Goal: Task Accomplishment & Management: Manage account settings

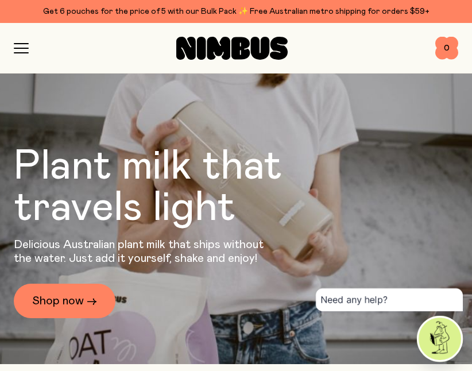
click at [24, 46] on icon "button" at bounding box center [21, 48] width 15 height 10
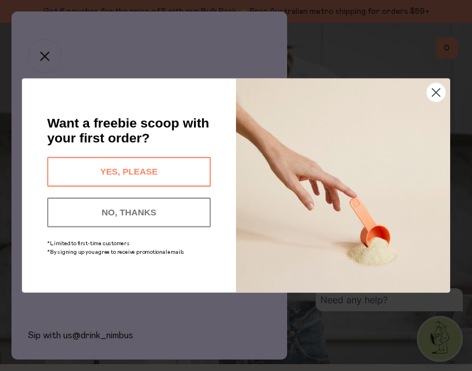
click at [436, 94] on circle "Close dialog" at bounding box center [436, 92] width 18 height 18
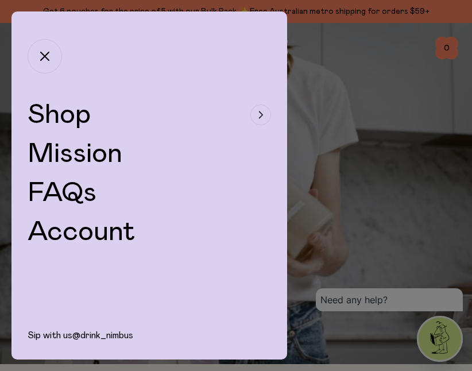
click at [109, 229] on link "Account" at bounding box center [82, 232] width 108 height 28
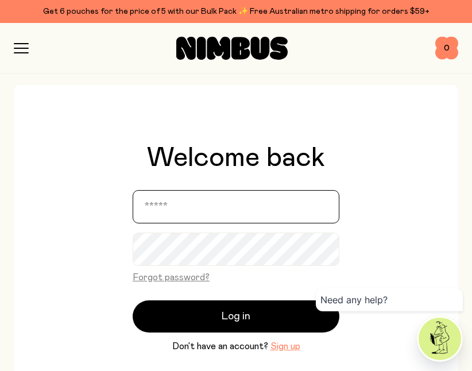
type input "**********"
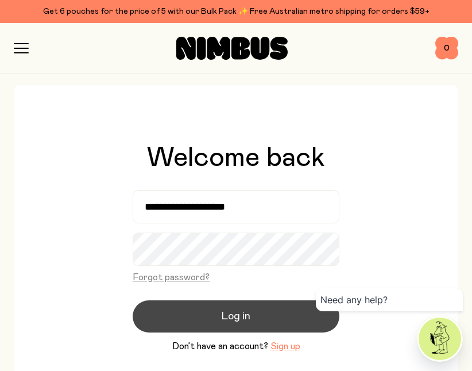
click at [220, 324] on button "Log in" at bounding box center [236, 316] width 207 height 32
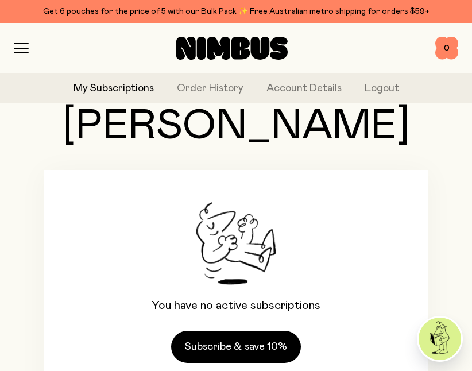
scroll to position [104, 0]
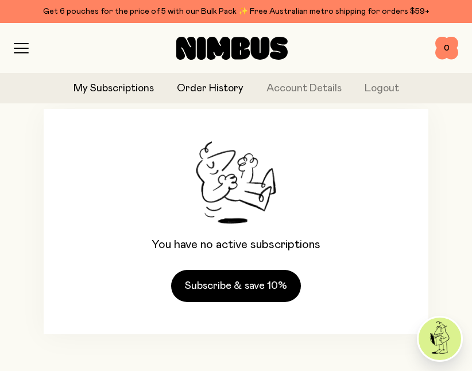
click at [208, 89] on link "Order History" at bounding box center [210, 88] width 67 height 15
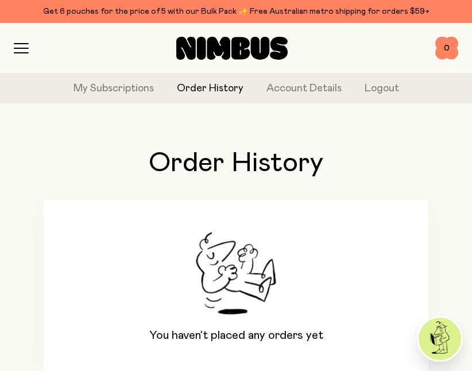
scroll to position [40, 0]
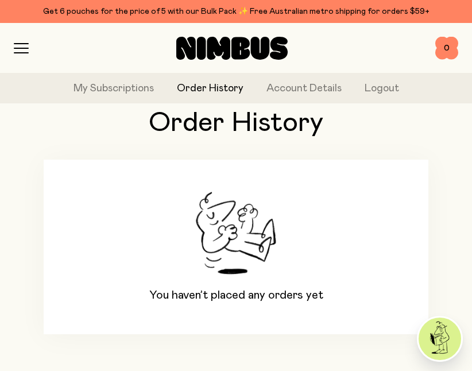
click at [18, 55] on div "Shop Mission FAQs Account 0 0" at bounding box center [236, 48] width 444 height 50
click at [18, 41] on div "Shop Mission FAQs Account 0 0" at bounding box center [236, 48] width 444 height 50
click at [19, 46] on icon "button" at bounding box center [21, 48] width 15 height 10
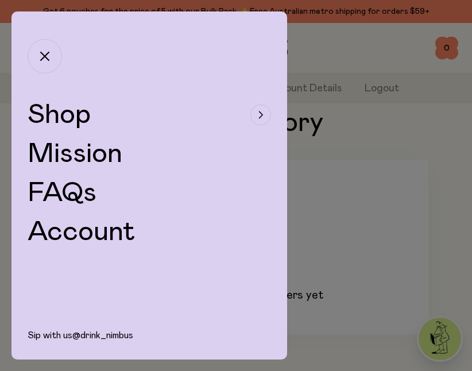
click at [20, 46] on div at bounding box center [148, 46] width 275 height 71
click at [81, 237] on link "Account" at bounding box center [82, 232] width 108 height 28
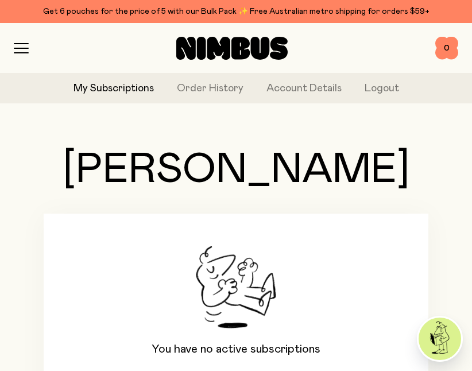
click at [28, 44] on icon "button" at bounding box center [21, 44] width 14 height 0
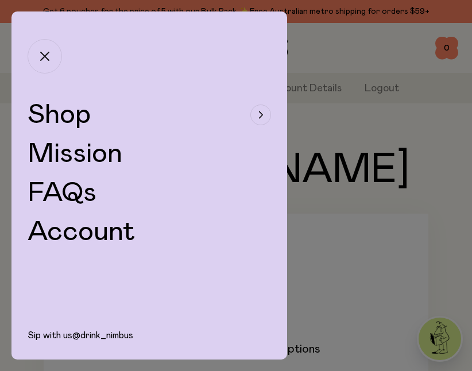
click at [45, 59] on icon "button" at bounding box center [44, 56] width 9 height 9
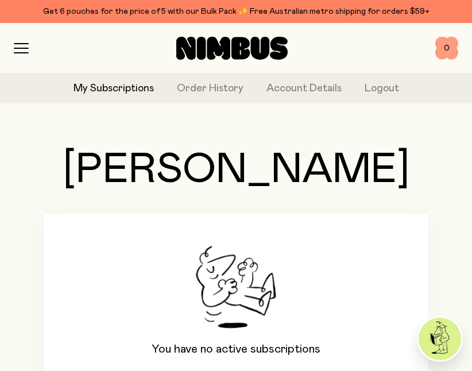
click at [440, 49] on span "0" at bounding box center [446, 48] width 23 height 23
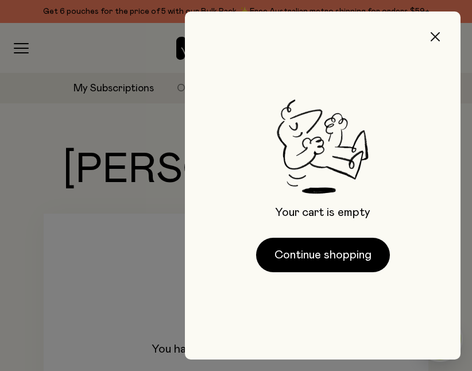
click at [440, 30] on button "button" at bounding box center [435, 37] width 28 height 28
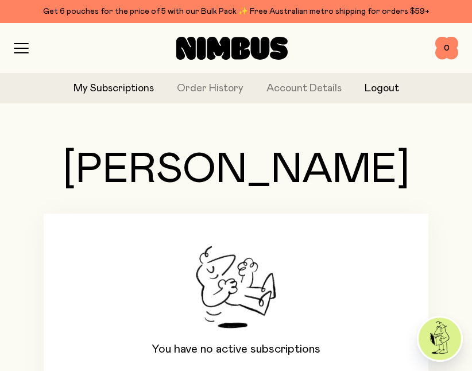
click at [388, 94] on button "Logout" at bounding box center [381, 88] width 34 height 15
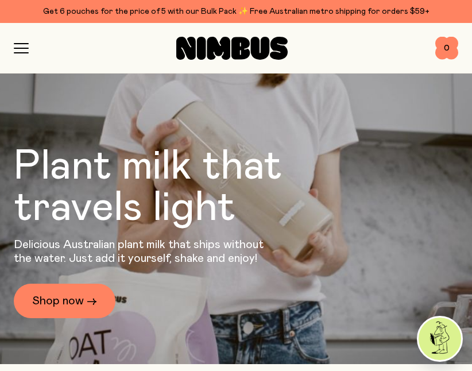
click at [29, 62] on div "Shop Mission FAQs Log In 0 0" at bounding box center [236, 48] width 444 height 50
click at [27, 53] on div "Shop Mission FAQs Log In 0 0" at bounding box center [236, 48] width 444 height 50
click at [21, 42] on div "Shop Mission FAQs Log In 0 0" at bounding box center [236, 48] width 444 height 50
click at [20, 45] on icon "button" at bounding box center [21, 48] width 15 height 10
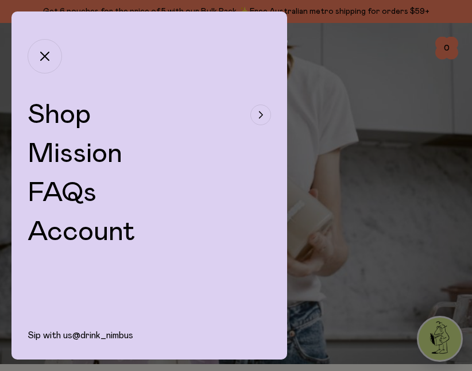
click at [69, 226] on link "Account" at bounding box center [82, 232] width 108 height 28
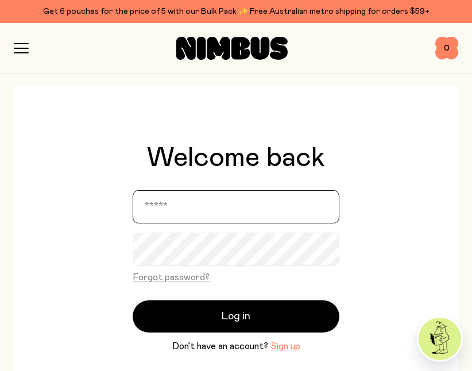
type input "**********"
click at [164, 212] on input "**********" at bounding box center [236, 206] width 207 height 33
